Goal: Find specific page/section: Find specific page/section

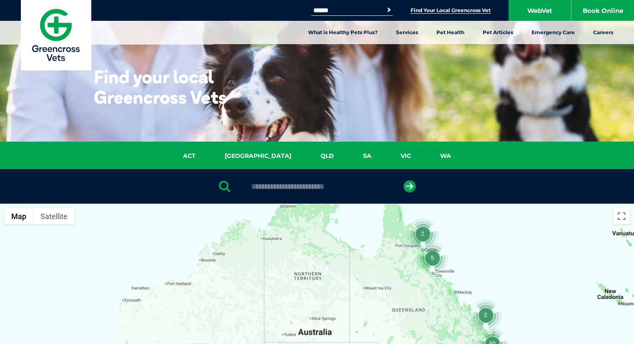
click at [416, 163] on ul "ACT [GEOGRAPHIC_DATA] [GEOGRAPHIC_DATA] SA [GEOGRAPHIC_DATA] [GEOGRAPHIC_DATA]" at bounding box center [317, 158] width 542 height 14
click at [426, 157] on link "WA" at bounding box center [446, 156] width 40 height 10
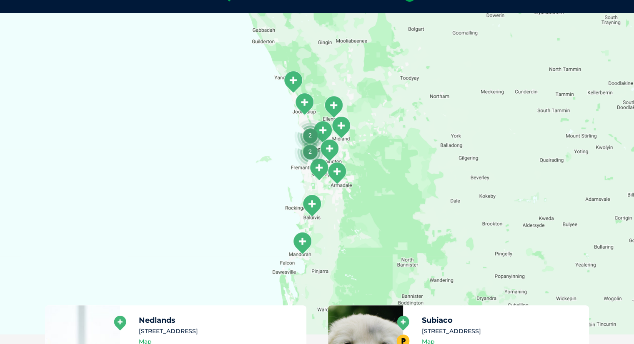
scroll to position [206, 0]
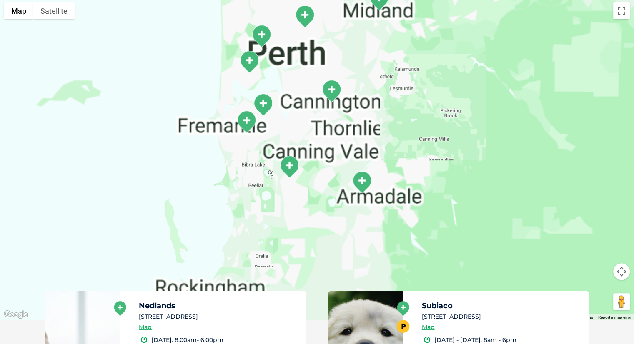
drag, startPoint x: 320, startPoint y: 30, endPoint x: 330, endPoint y: 85, distance: 55.9
click at [330, 85] on div at bounding box center [317, 159] width 634 height 322
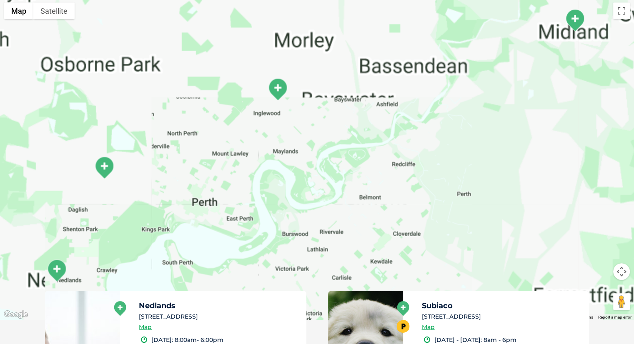
click at [285, 92] on img "Bedford" at bounding box center [277, 89] width 21 height 23
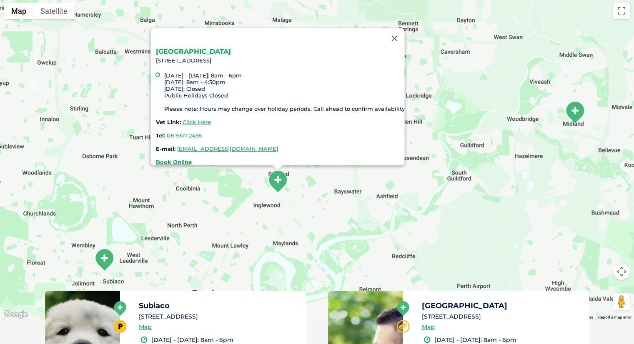
click at [167, 48] on link "[GEOGRAPHIC_DATA]" at bounding box center [192, 52] width 75 height 8
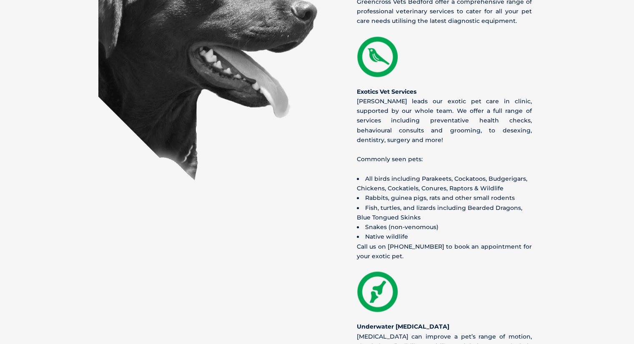
scroll to position [913, 0]
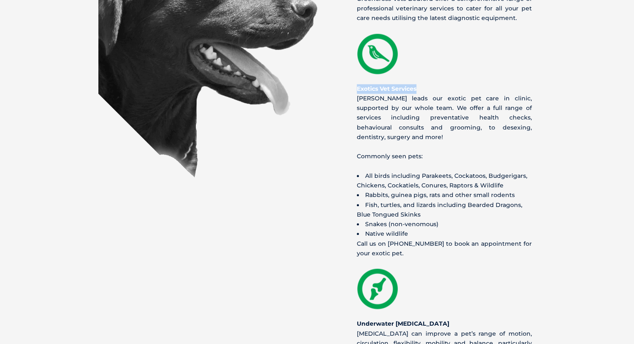
drag, startPoint x: 426, startPoint y: 57, endPoint x: 347, endPoint y: 61, distance: 79.7
click at [347, 61] on div "Our Services. Greencross Vets Bedford offer a comprehensive range of profession…" at bounding box center [431, 281] width 229 height 672
copy b "Exotics Vet Services"
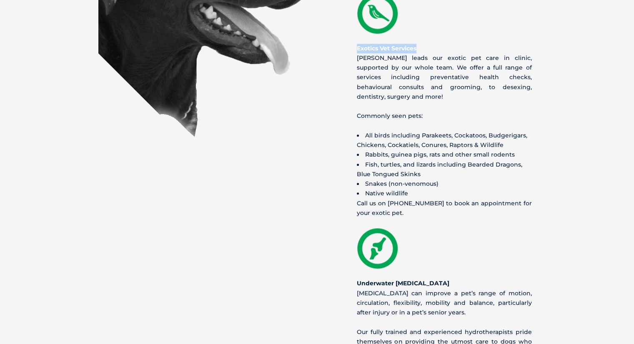
scroll to position [955, 0]
